Goal: Contribute content

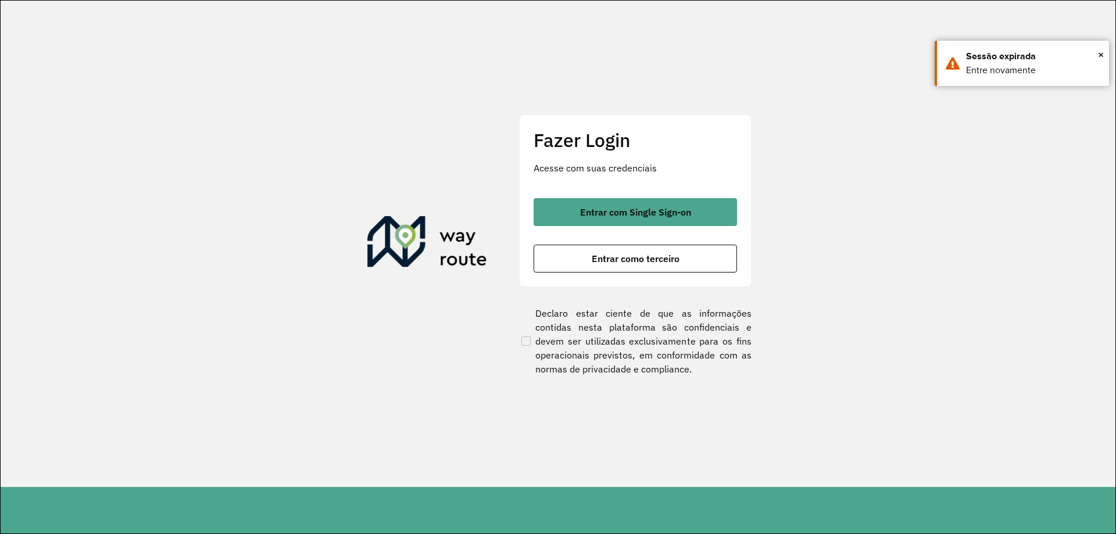
click at [649, 209] on span "Entrar com Single Sign-on" at bounding box center [635, 211] width 111 height 9
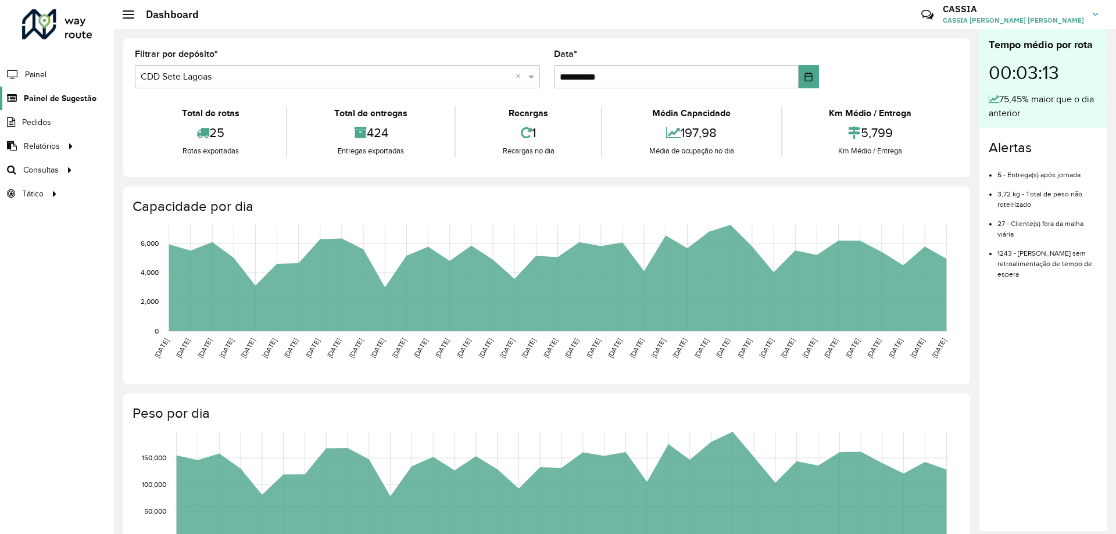
click at [56, 96] on span "Painel de Sugestão" at bounding box center [60, 98] width 73 height 12
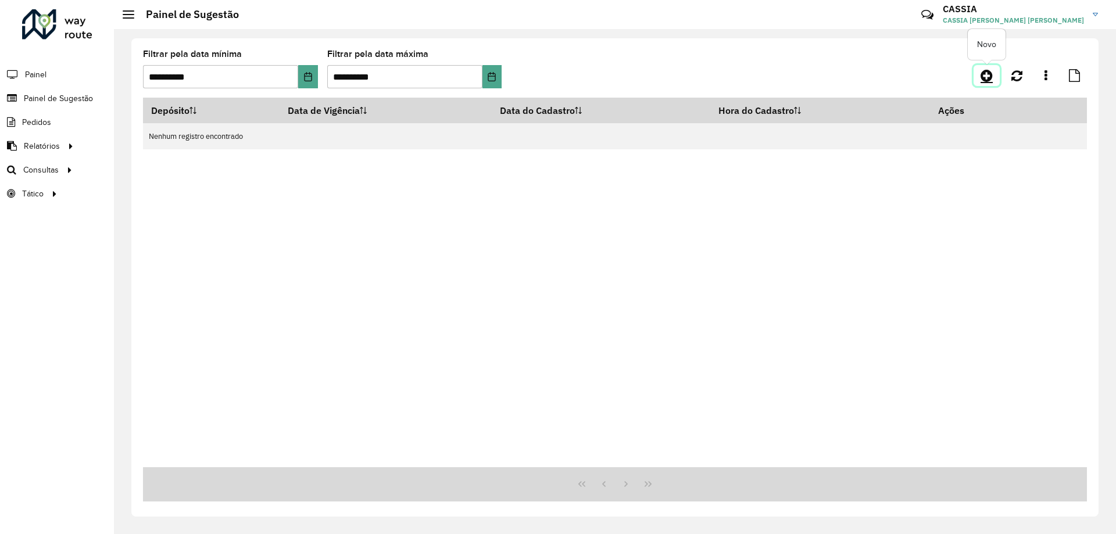
click at [986, 77] on icon at bounding box center [986, 76] width 12 height 14
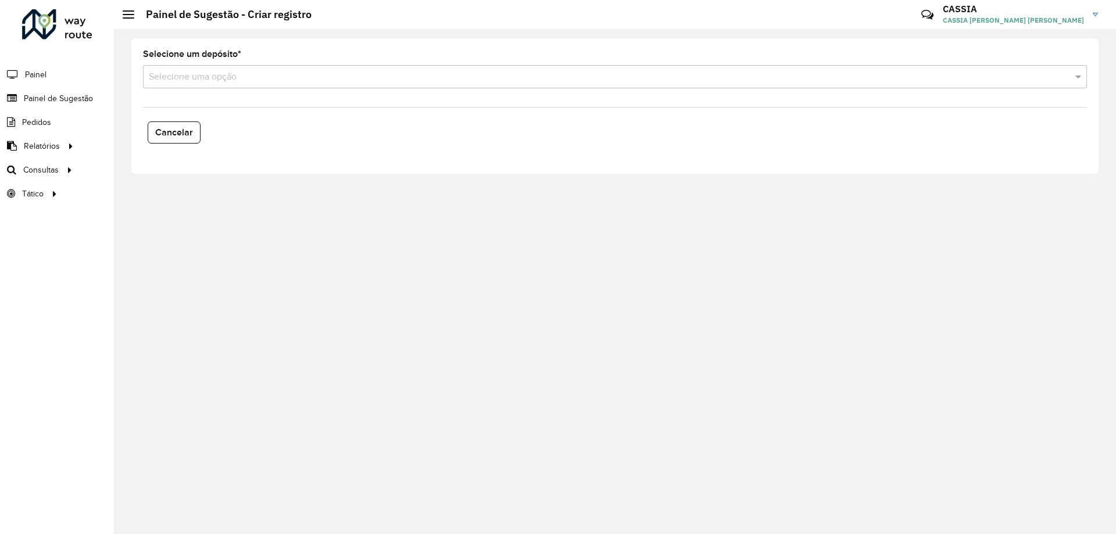
click at [237, 81] on input "text" at bounding box center [603, 77] width 909 height 14
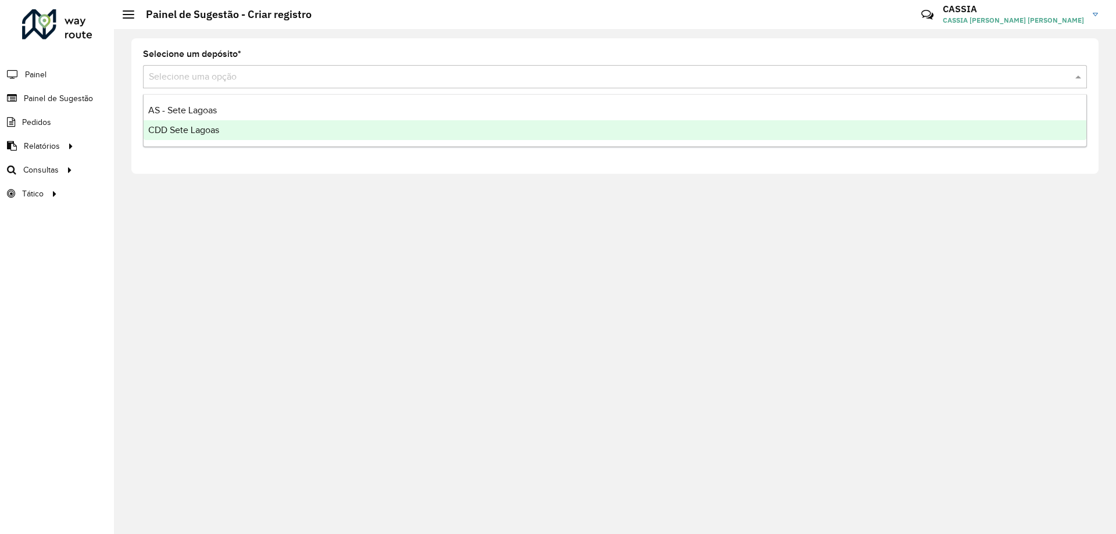
click at [206, 126] on span "CDD Sete Lagoas" at bounding box center [183, 130] width 71 height 10
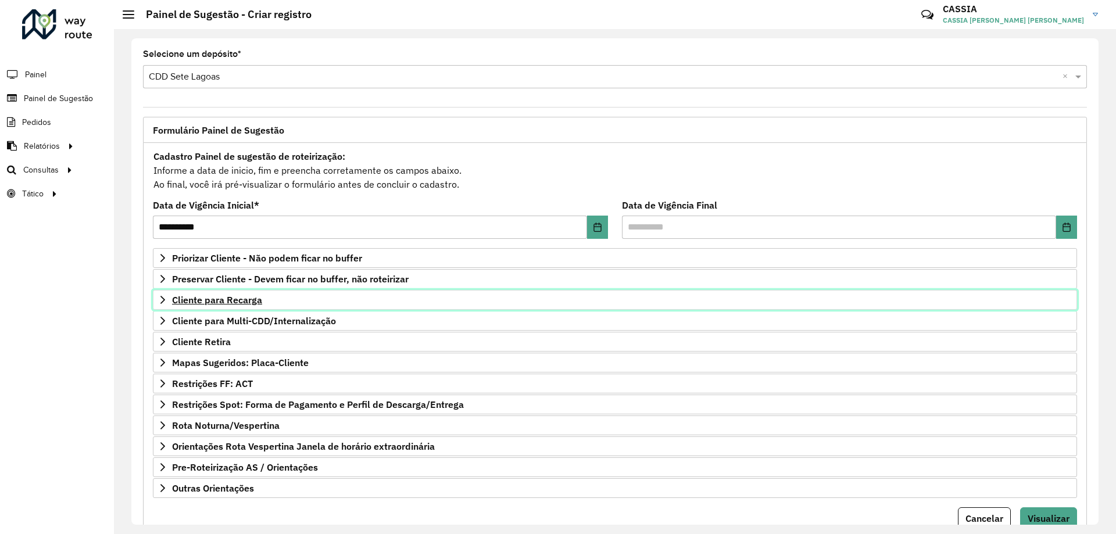
click at [219, 298] on span "Cliente para Recarga" at bounding box center [217, 299] width 90 height 9
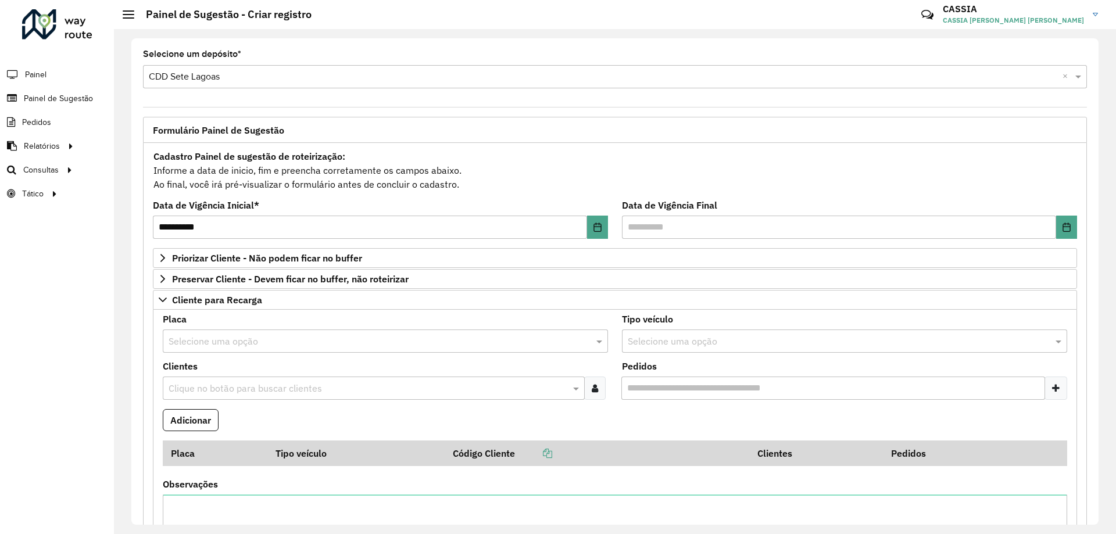
click at [204, 388] on input "text" at bounding box center [368, 389] width 405 height 14
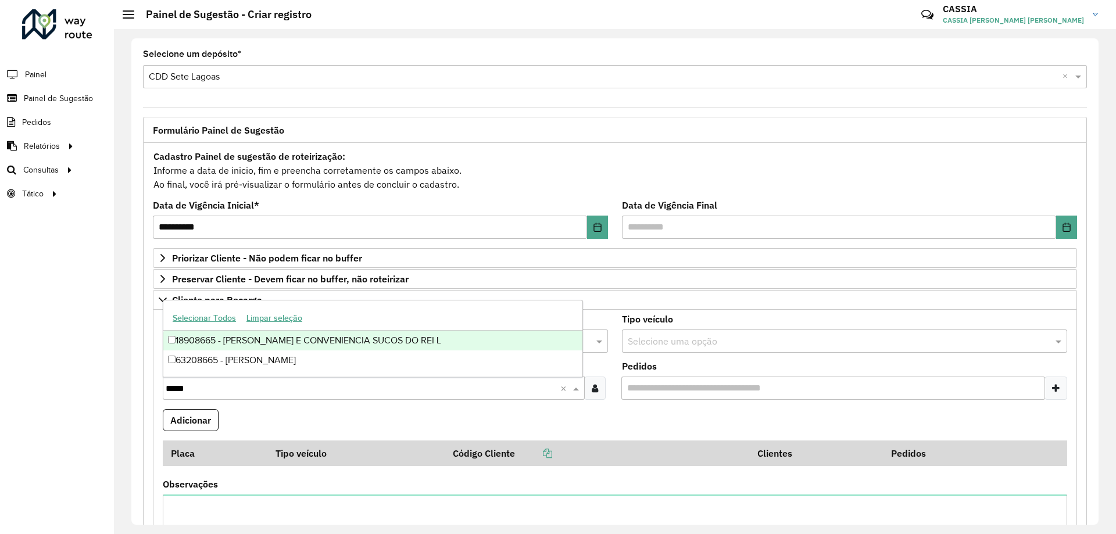
type input "****"
